Goal: Task Accomplishment & Management: Complete application form

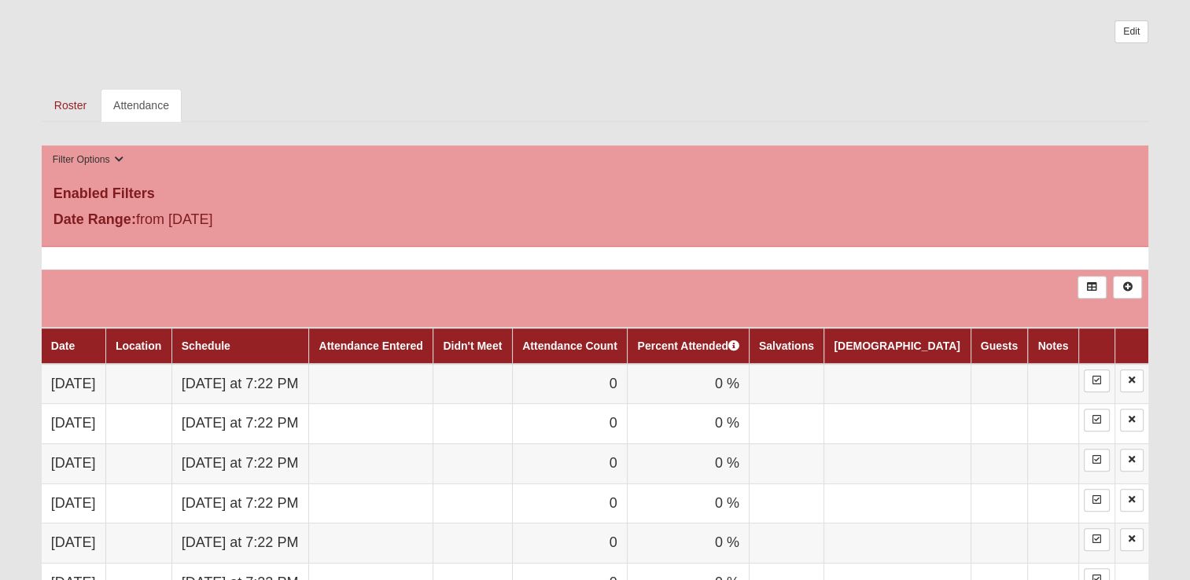
scroll to position [563, 0]
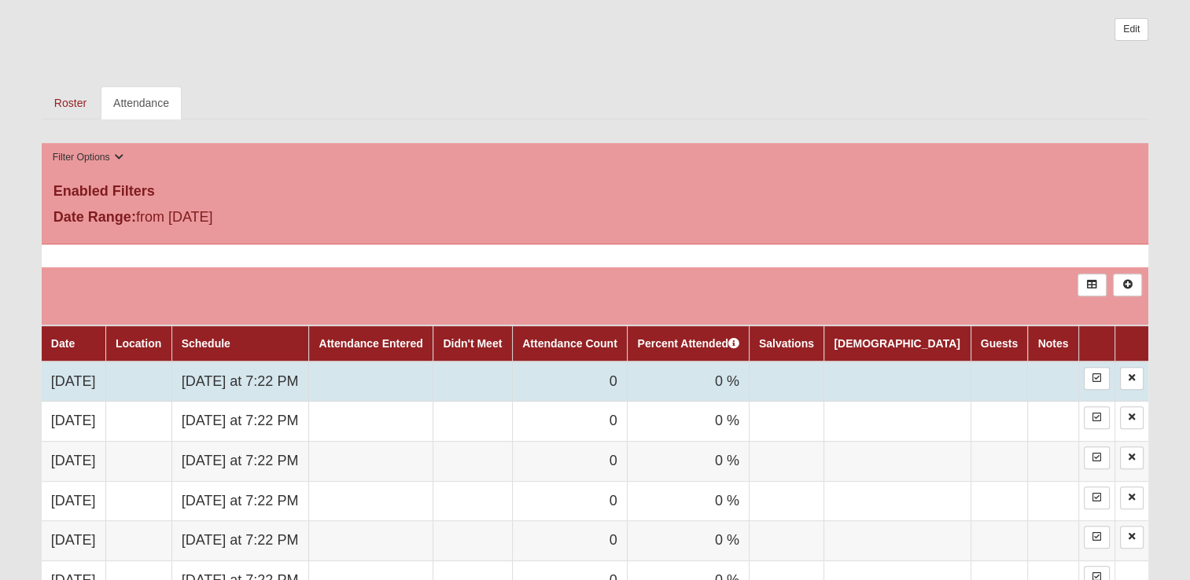
click at [421, 377] on td at bounding box center [371, 382] width 124 height 40
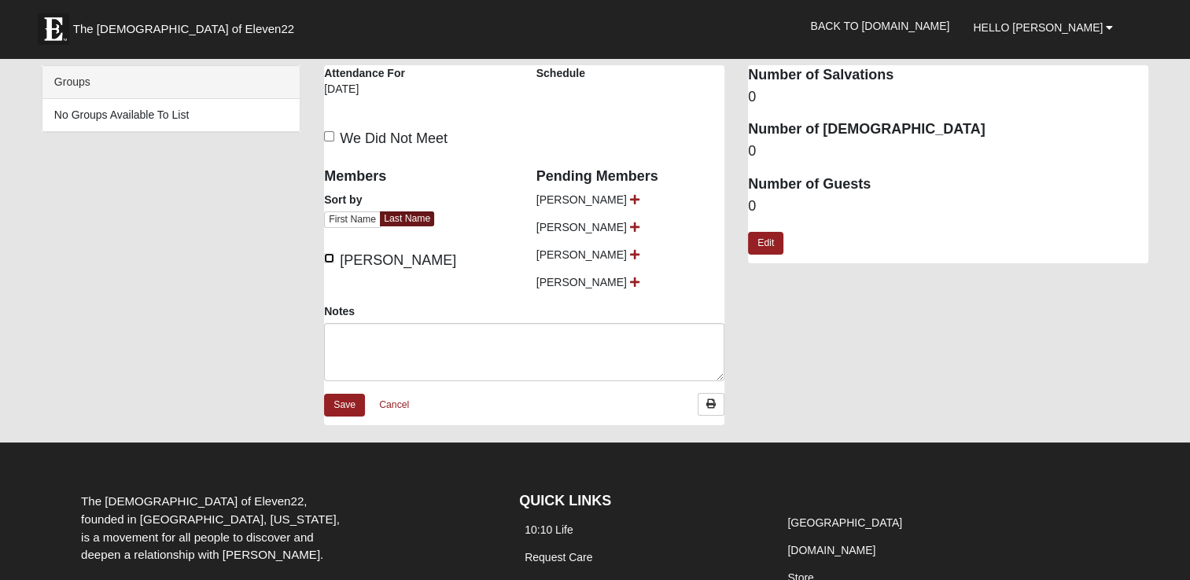
click at [327, 258] on input "[PERSON_NAME]" at bounding box center [329, 258] width 10 height 10
checkbox input "true"
click at [630, 197] on icon at bounding box center [634, 199] width 9 height 11
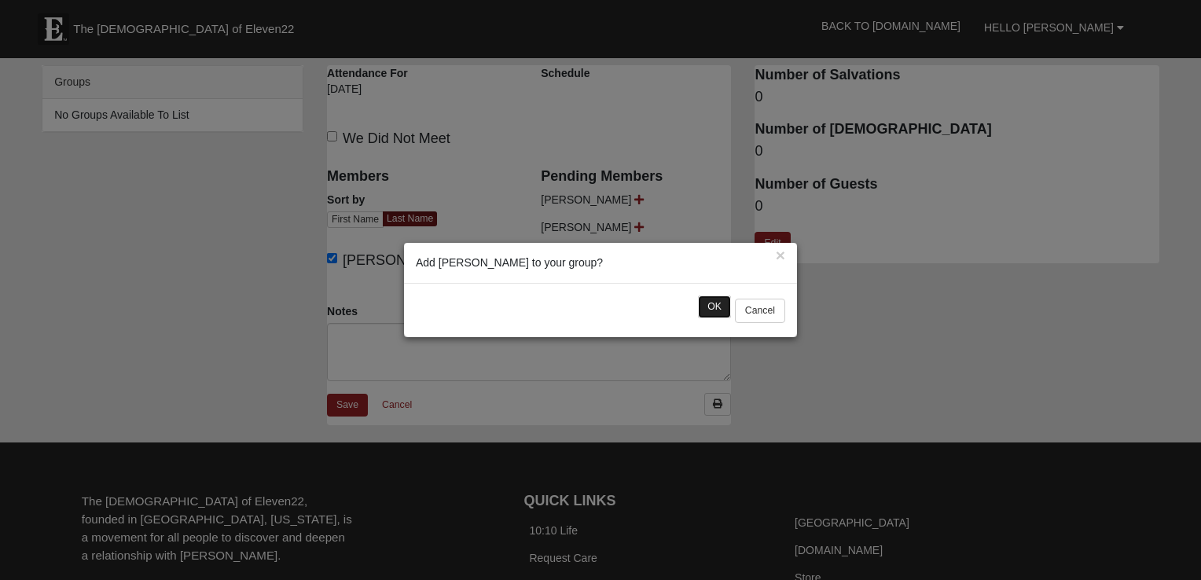
click at [703, 312] on button "OK" at bounding box center [714, 307] width 33 height 23
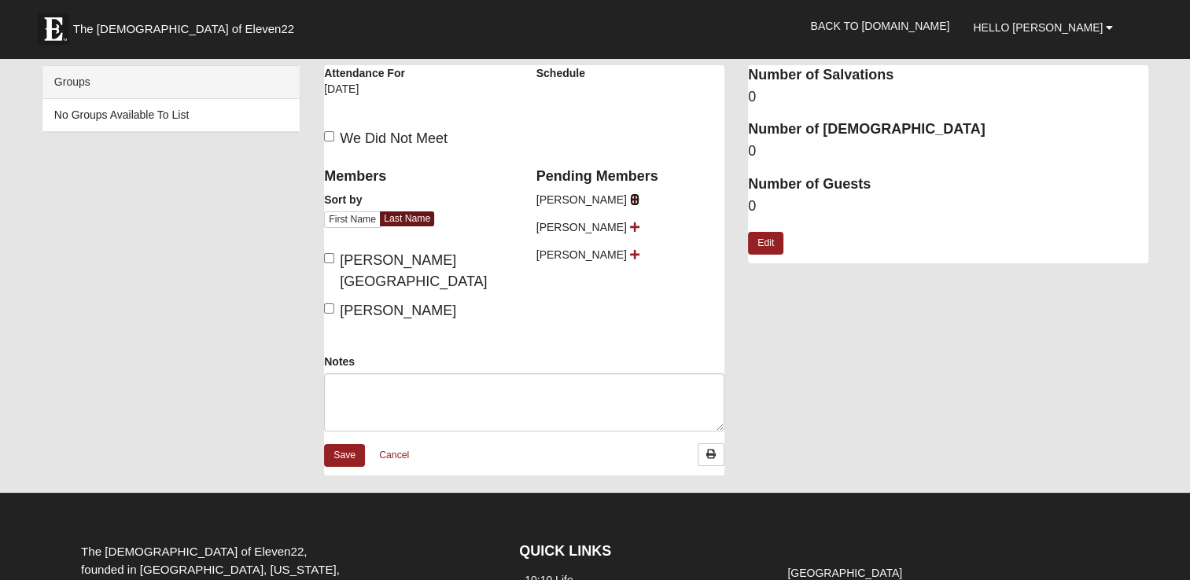
click at [630, 199] on icon at bounding box center [634, 199] width 9 height 11
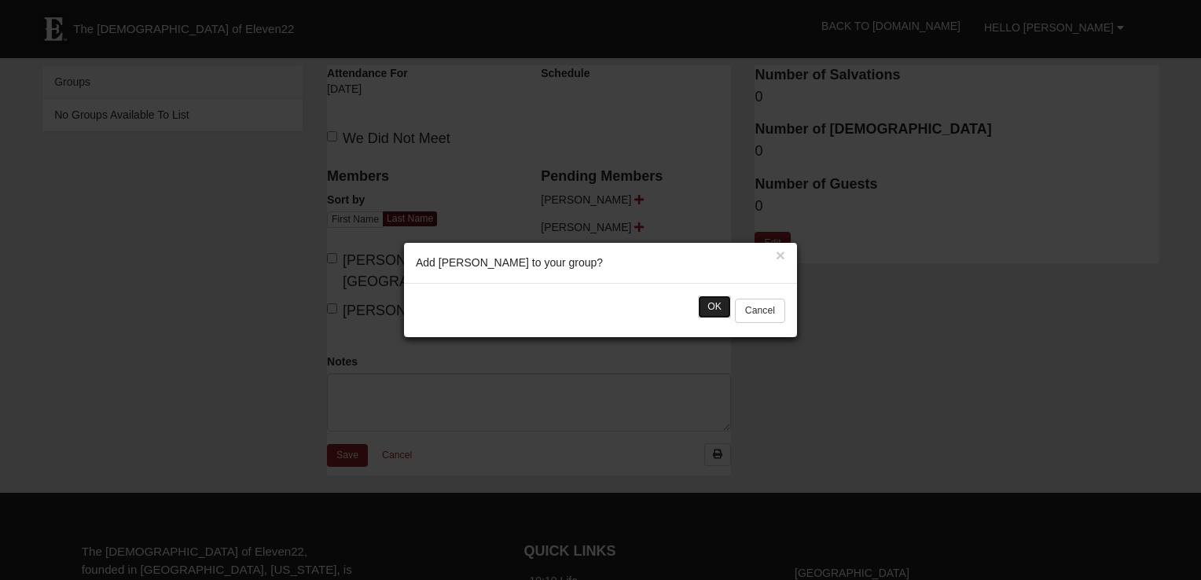
click at [714, 307] on button "OK" at bounding box center [714, 307] width 33 height 23
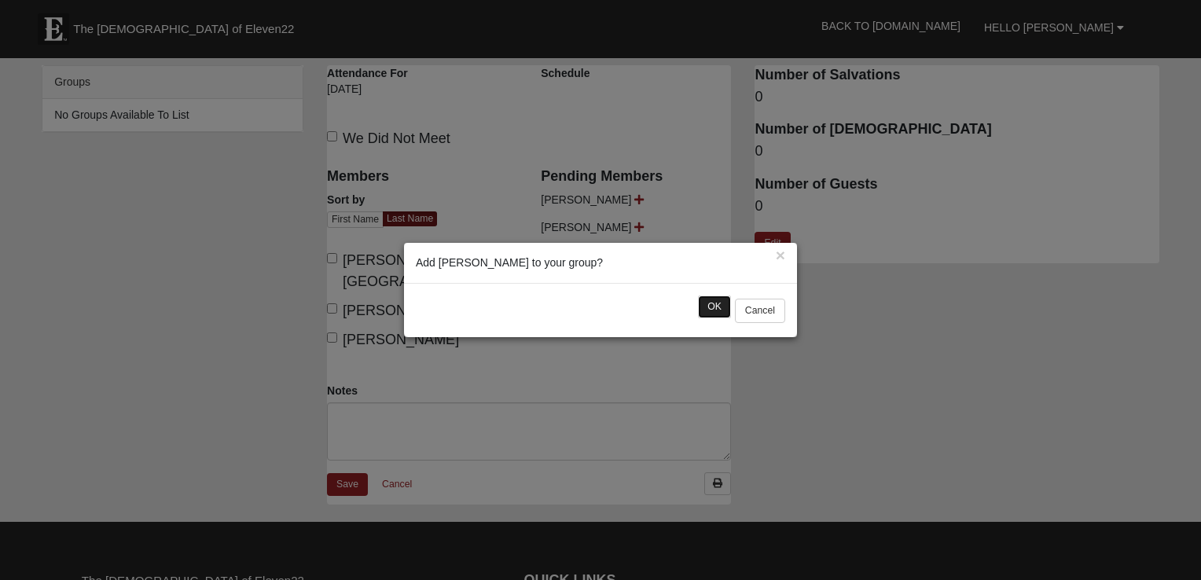
click at [701, 310] on button "OK" at bounding box center [714, 307] width 33 height 23
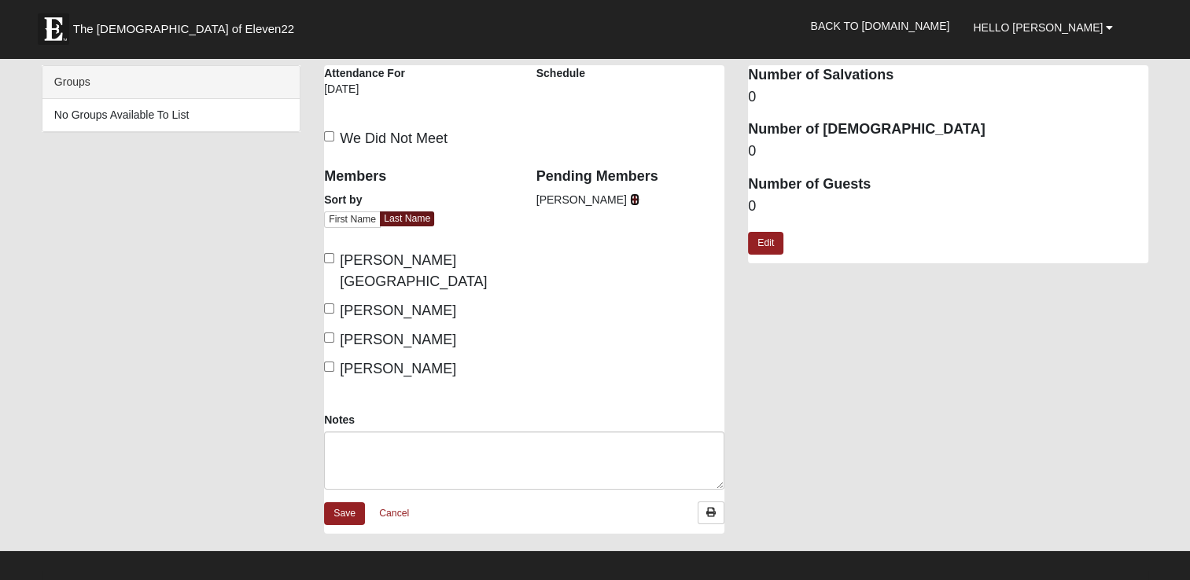
click at [630, 197] on icon at bounding box center [634, 199] width 9 height 11
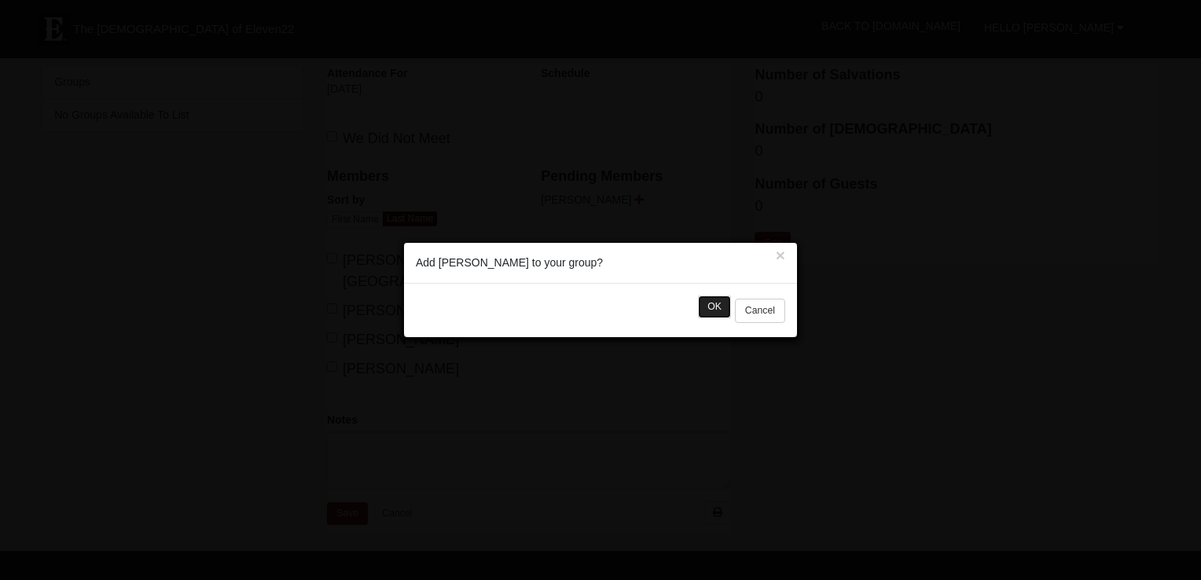
click at [699, 310] on button "OK" at bounding box center [714, 307] width 33 height 23
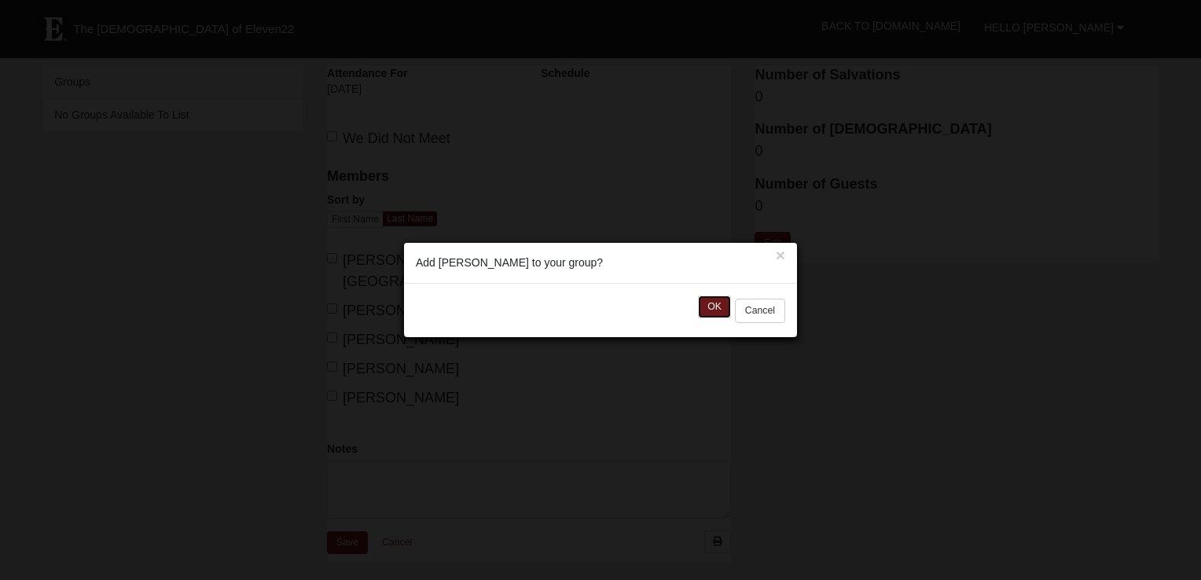
click at [699, 310] on button "OK" at bounding box center [714, 307] width 33 height 23
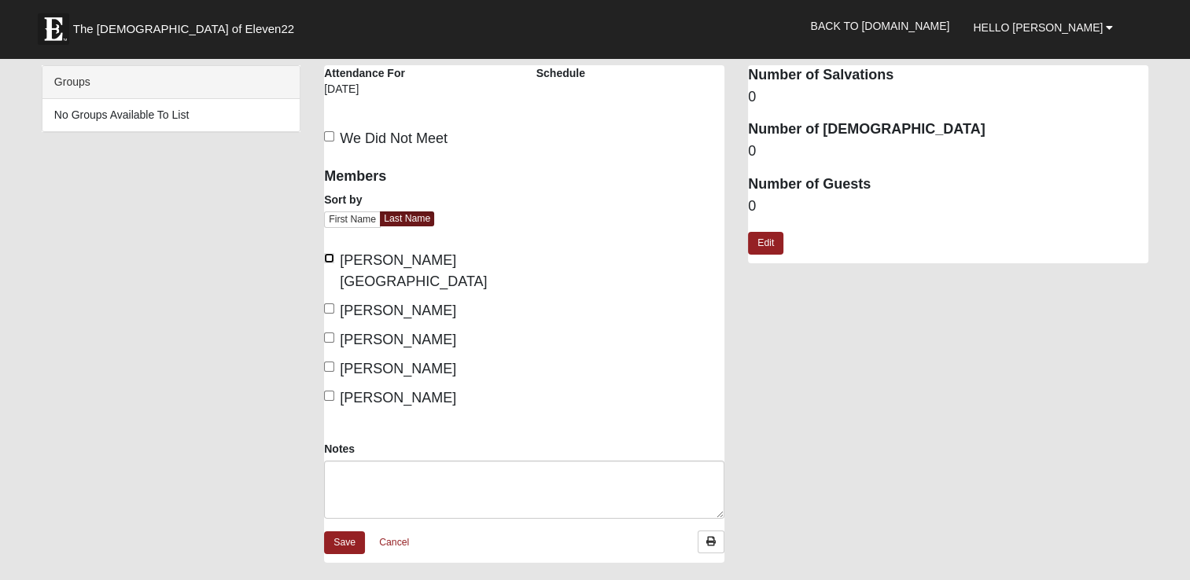
click at [326, 256] on input "Chmiel, Kalina" at bounding box center [329, 258] width 10 height 10
checkbox input "true"
click at [325, 303] on input "Cozzone, Emily" at bounding box center [329, 308] width 10 height 10
checkbox input "true"
click at [330, 333] on input "Meshach, Joshua" at bounding box center [329, 338] width 10 height 10
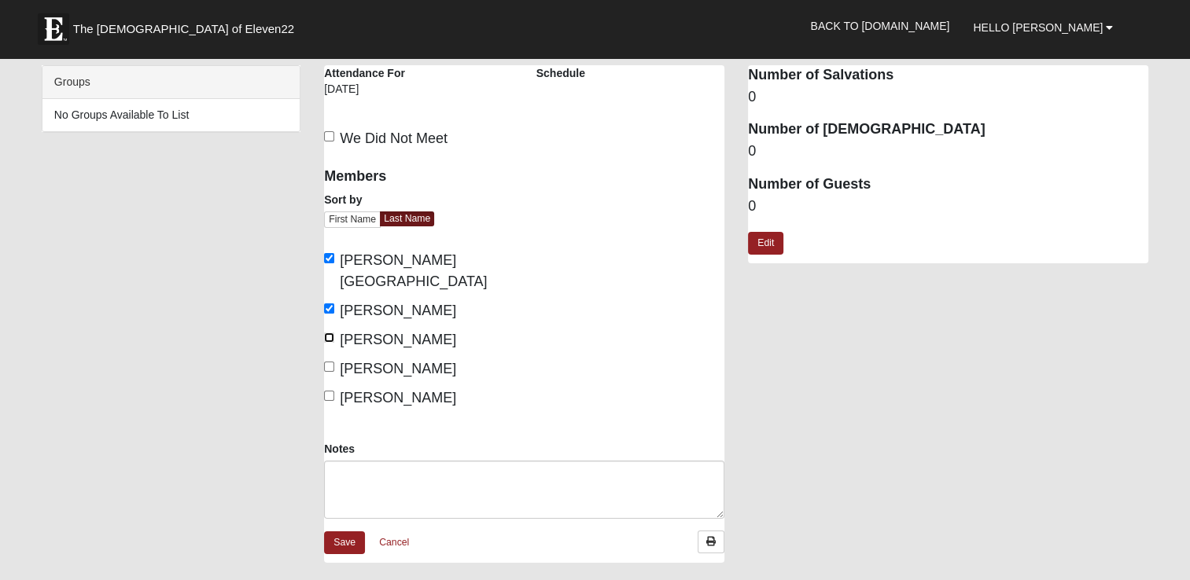
checkbox input "true"
click at [327, 359] on label "Ord, Katie" at bounding box center [390, 369] width 132 height 21
click at [327, 362] on input "Ord, Katie" at bounding box center [329, 367] width 10 height 10
checkbox input "true"
click at [327, 391] on input "Turner, Trent" at bounding box center [329, 396] width 10 height 10
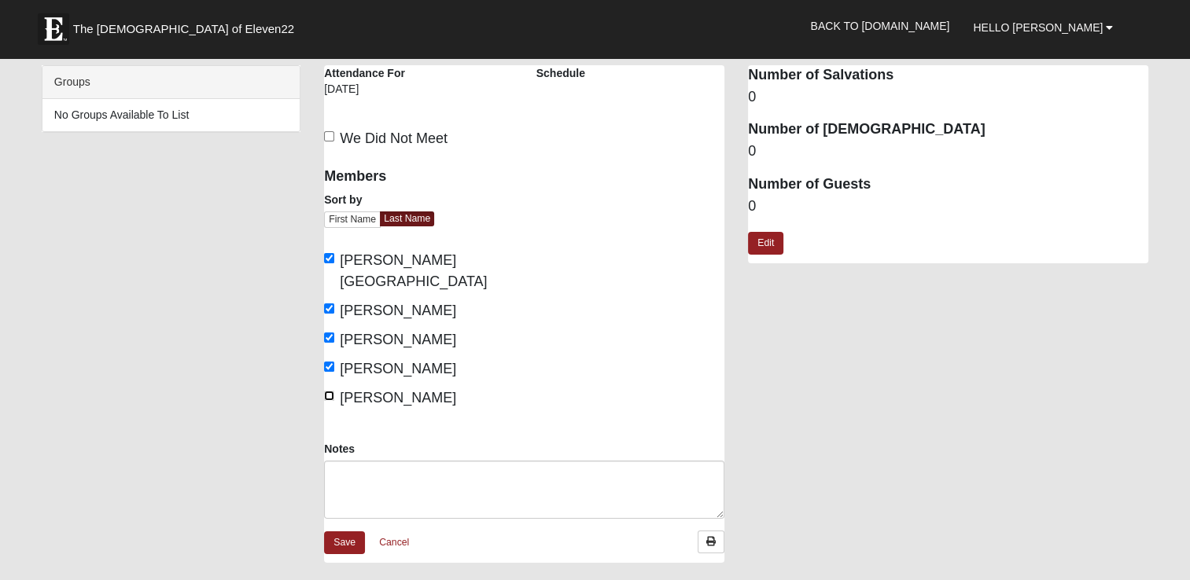
checkbox input "true"
click at [344, 531] on link "Save" at bounding box center [344, 542] width 41 height 23
